Goal: Task Accomplishment & Management: Manage account settings

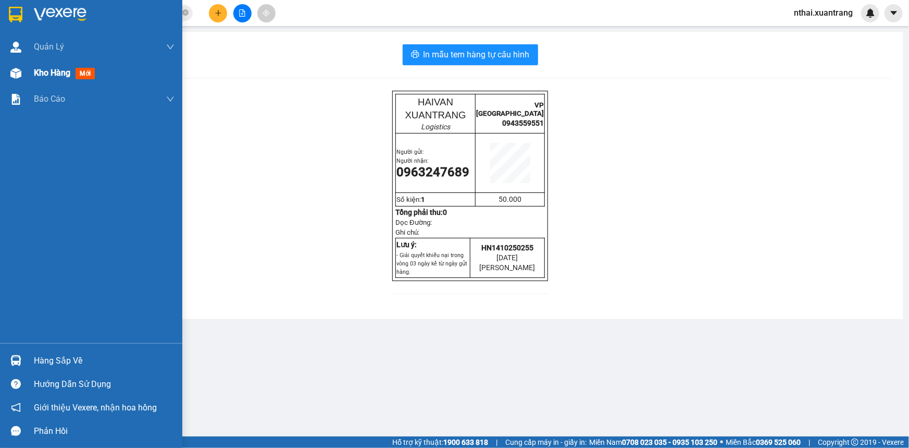
click at [47, 74] on span "Kho hàng" at bounding box center [52, 73] width 36 height 10
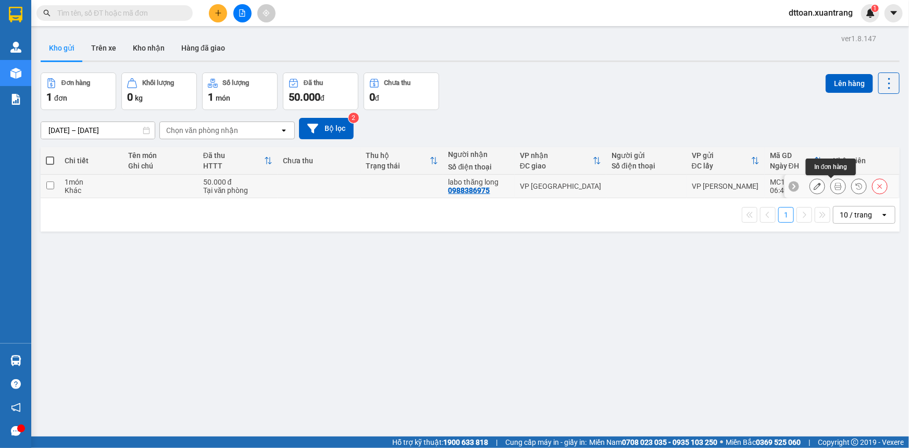
click at [836, 185] on button at bounding box center [838, 186] width 15 height 18
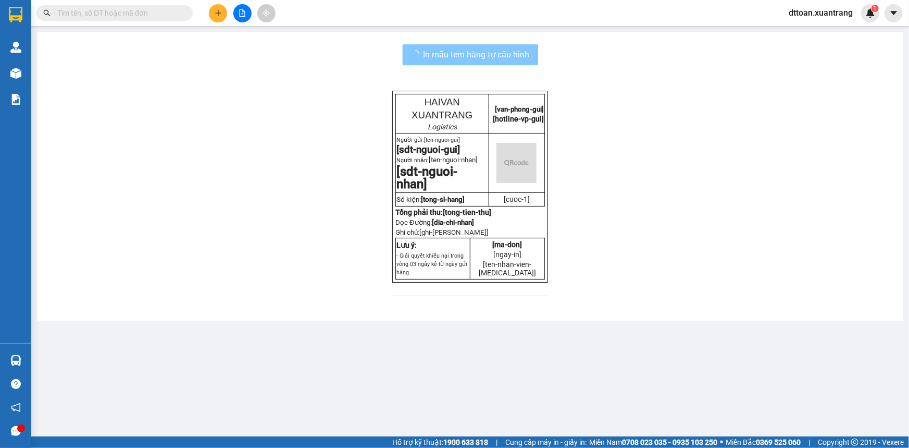
drag, startPoint x: 526, startPoint y: 57, endPoint x: 515, endPoint y: 53, distance: 11.7
click at [526, 57] on span "In mẫu tem hàng tự cấu hình" at bounding box center [477, 54] width 106 height 13
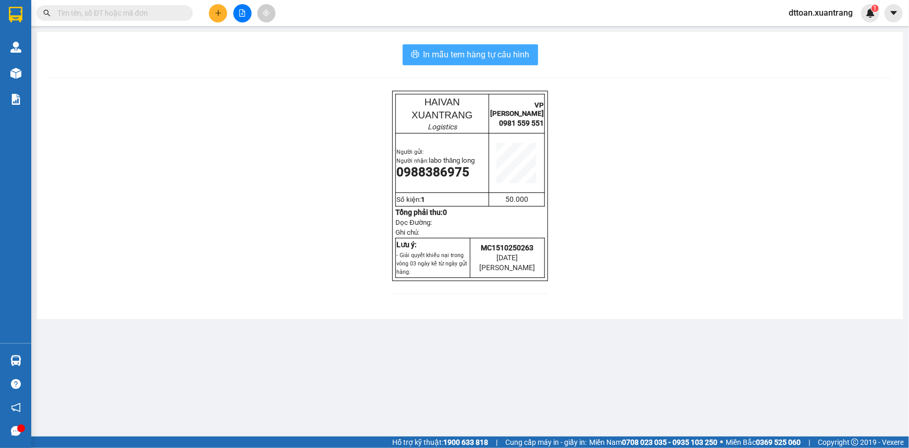
click at [515, 55] on span "In mẫu tem hàng tự cấu hình" at bounding box center [477, 54] width 106 height 13
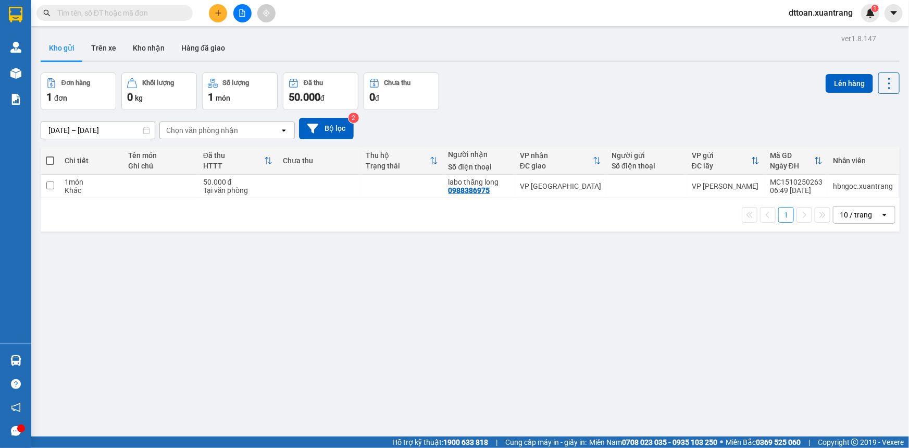
click at [171, 13] on input "text" at bounding box center [118, 12] width 123 height 11
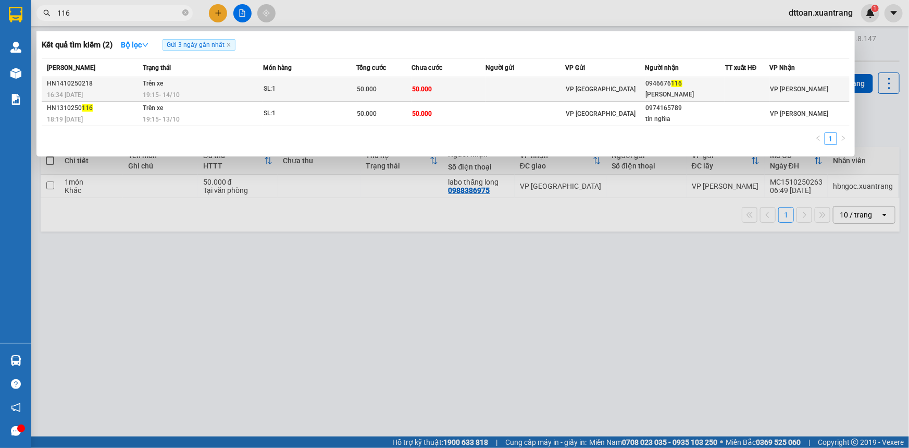
type input "116"
click at [174, 91] on span "19:15 - 14/10" at bounding box center [161, 94] width 37 height 7
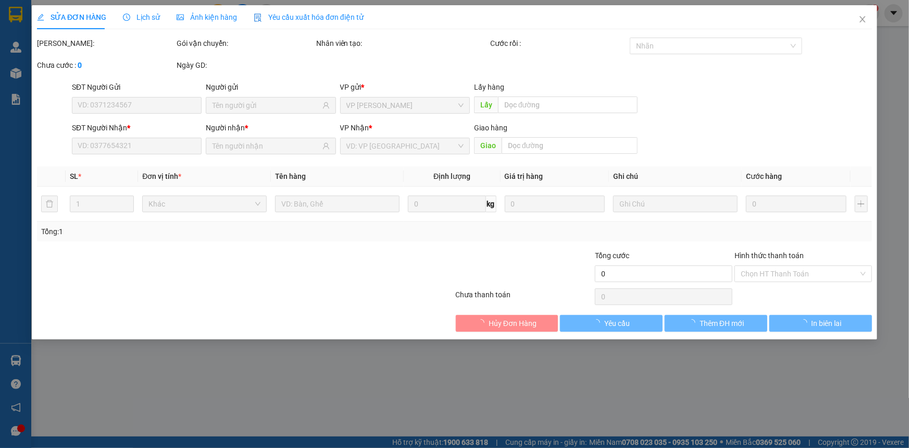
click at [191, 20] on span "Ảnh kiện hàng" at bounding box center [207, 17] width 60 height 8
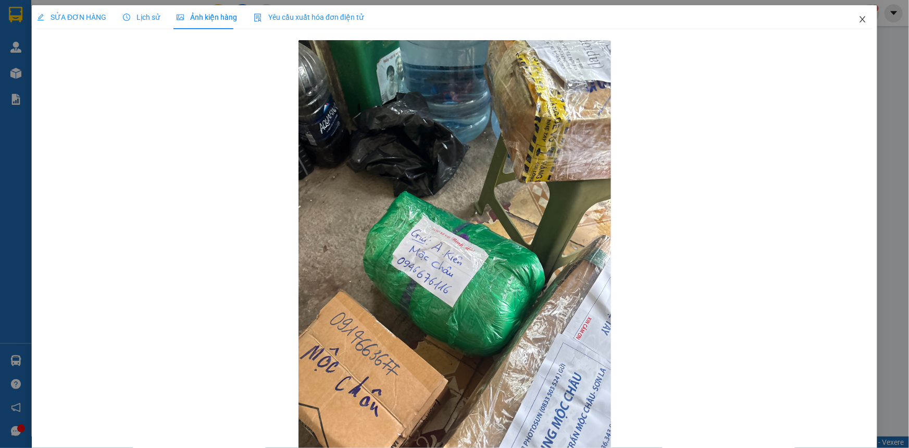
click at [860, 21] on icon "close" at bounding box center [863, 19] width 8 height 8
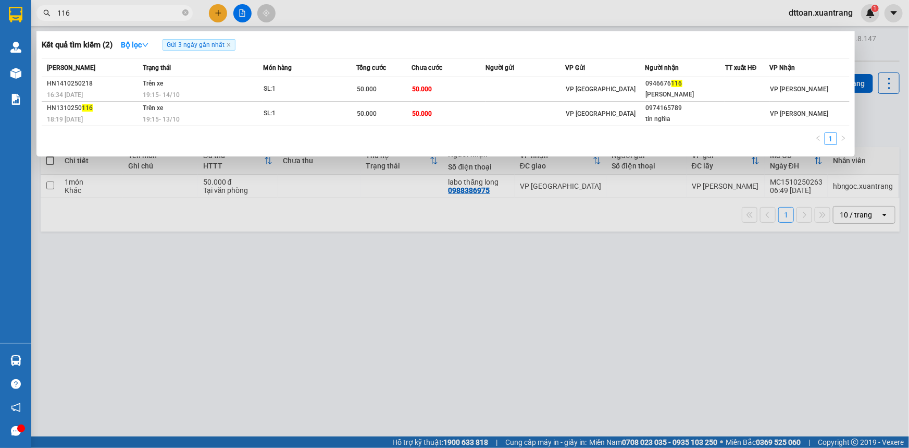
click at [142, 16] on input "116" at bounding box center [118, 12] width 123 height 11
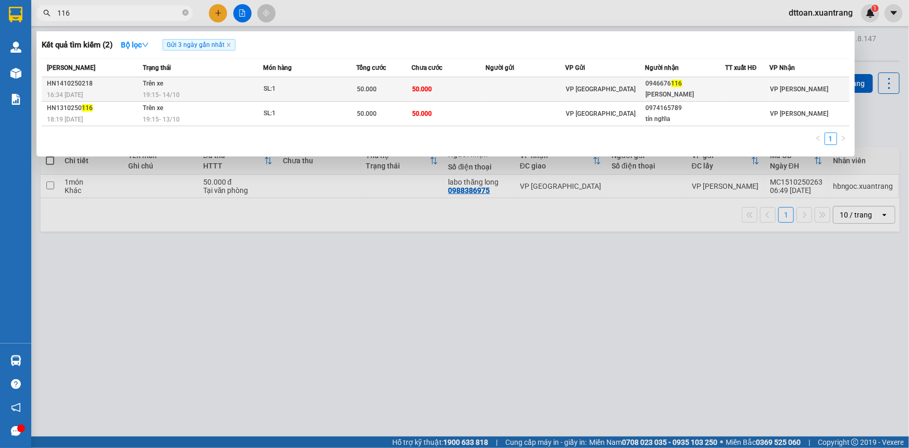
click at [281, 88] on div "SL: 1" at bounding box center [303, 88] width 78 height 11
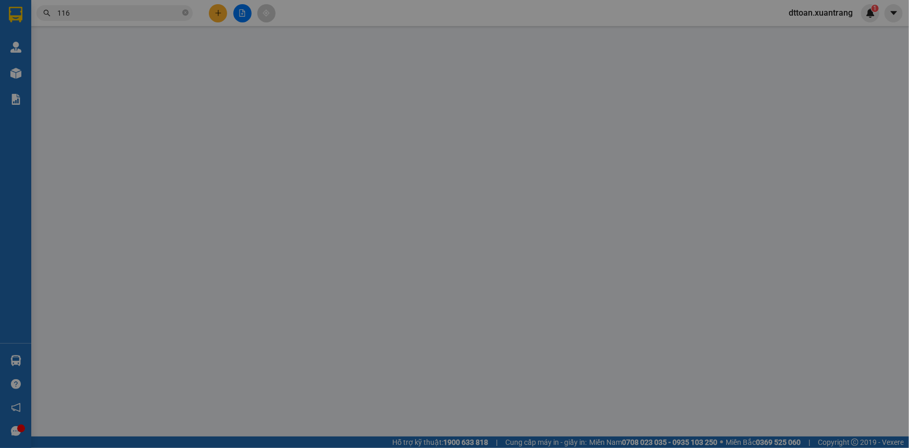
type input "0946676116"
type input "may hoàng kiên"
type input "50.000"
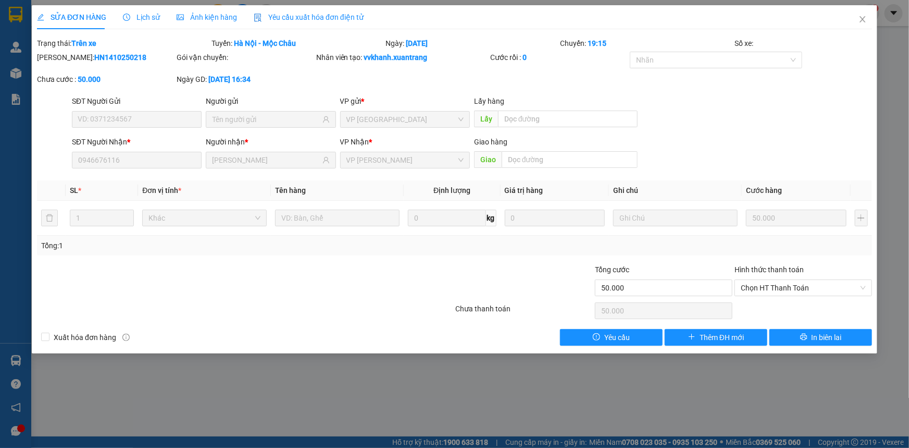
click at [63, 168] on div "SĐT Người Nhận * 0946676116 Người nhận * may hoàng kiên VP Nhận * VP MỘC CHÂU G…" at bounding box center [454, 154] width 837 height 36
click at [861, 21] on icon "close" at bounding box center [863, 19] width 8 height 8
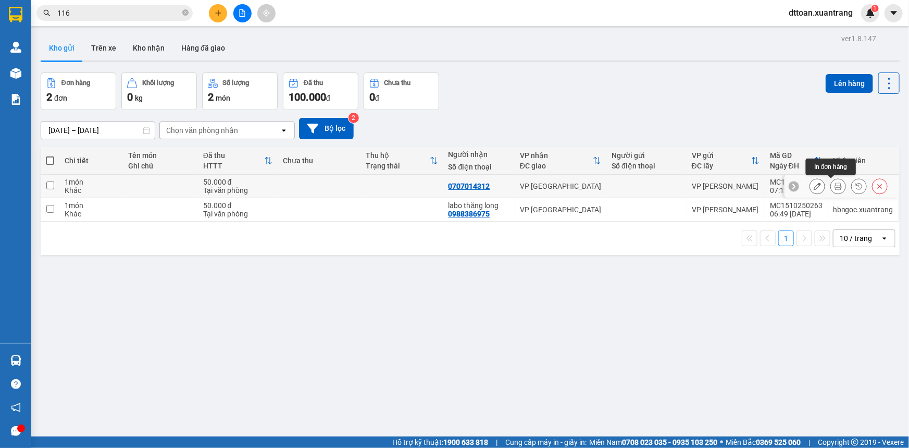
click at [835, 186] on icon at bounding box center [838, 185] width 7 height 7
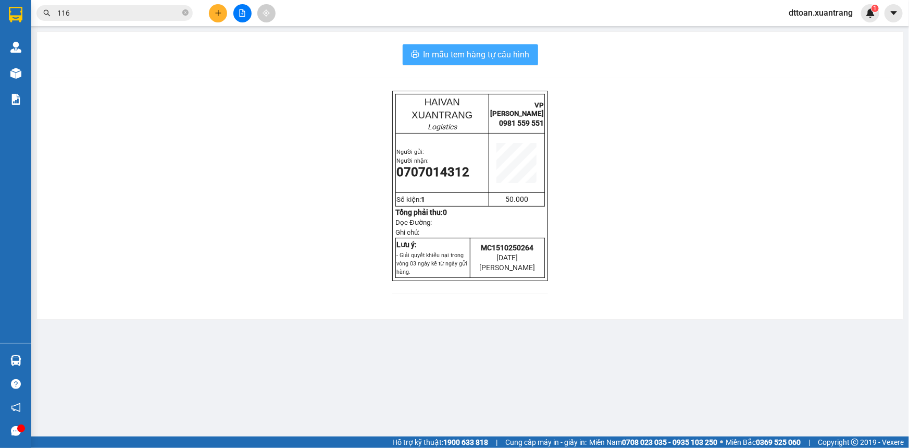
click at [486, 57] on span "In mẫu tem hàng tự cấu hình" at bounding box center [477, 54] width 106 height 13
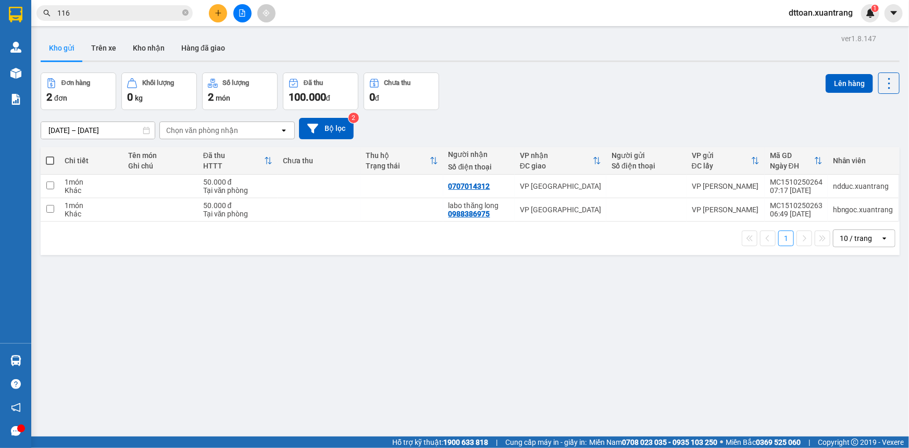
click at [806, 11] on span "dttoan.xuantrang" at bounding box center [821, 12] width 81 height 13
click at [811, 30] on span "Đăng xuất" at bounding box center [825, 32] width 59 height 11
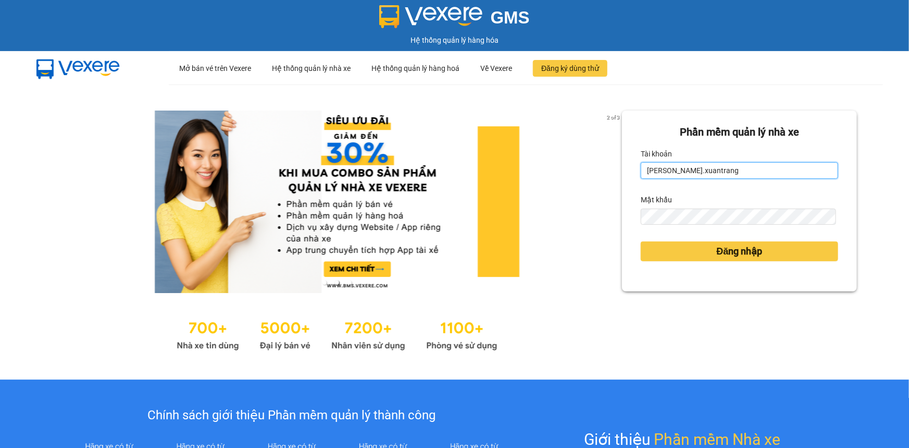
click at [683, 171] on input "[PERSON_NAME].xuantrang" at bounding box center [740, 170] width 198 height 17
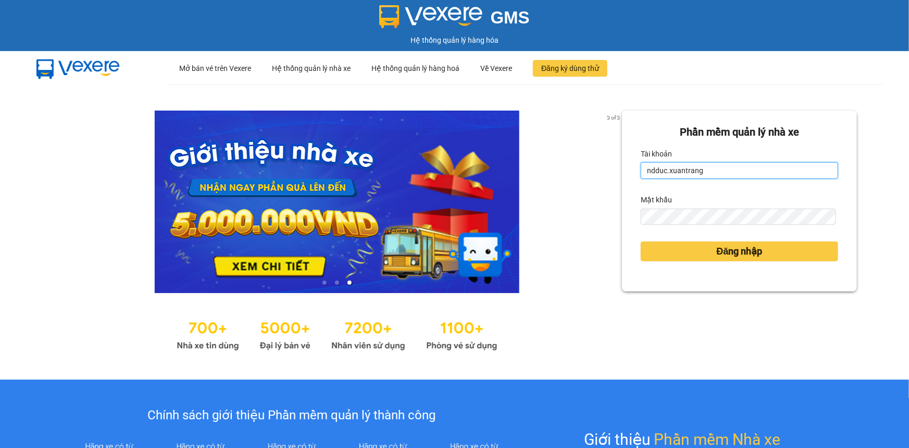
type input "ndduc.xuantrang"
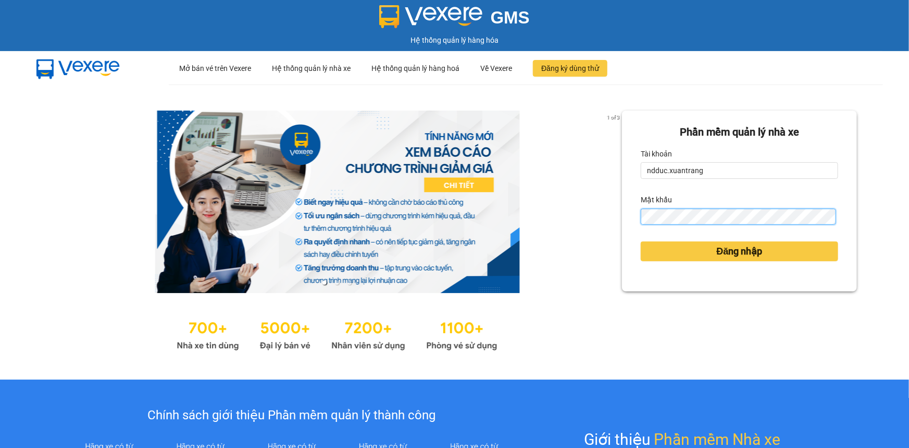
click at [641, 241] on button "Đăng nhập" at bounding box center [740, 251] width 198 height 20
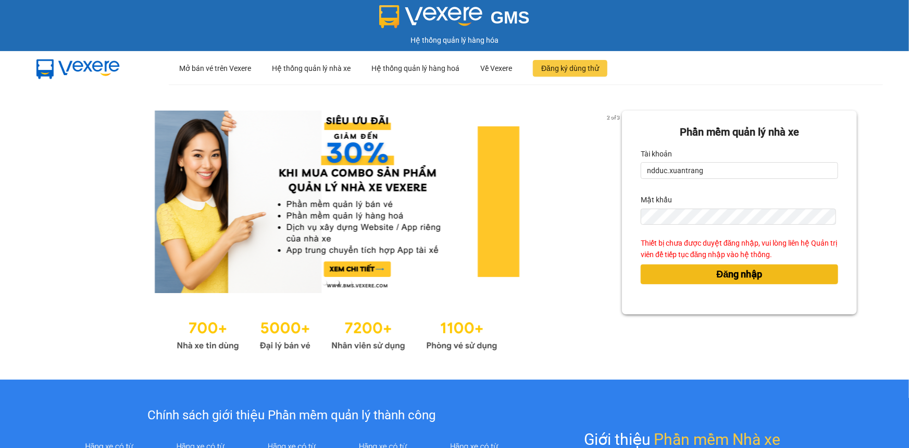
click at [688, 272] on button "Đăng nhập" at bounding box center [740, 274] width 198 height 20
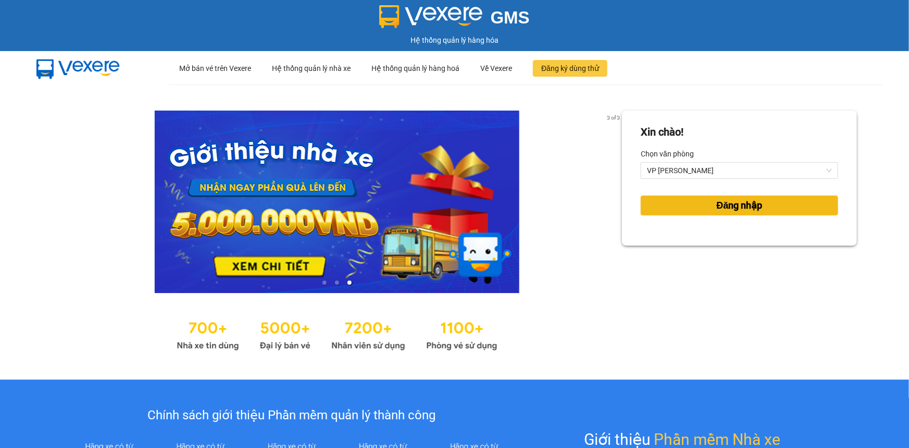
click at [682, 206] on button "Đăng nhập" at bounding box center [740, 205] width 198 height 20
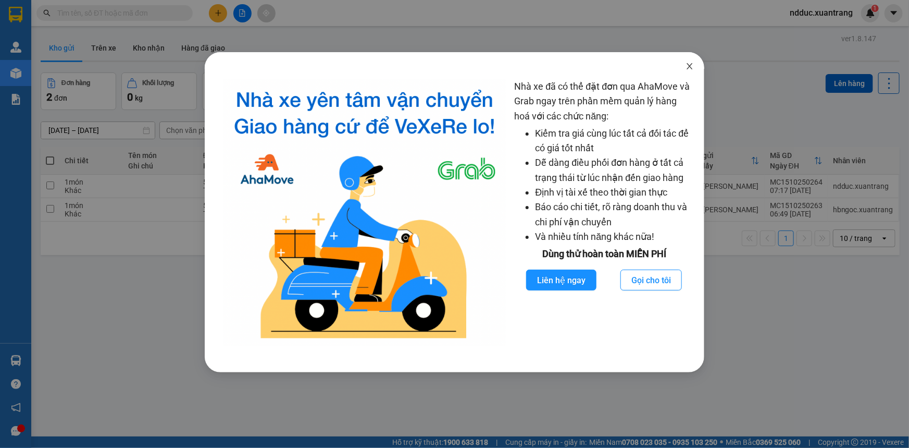
click at [688, 68] on icon "close" at bounding box center [690, 66] width 6 height 6
